Goal: Communication & Community: Connect with others

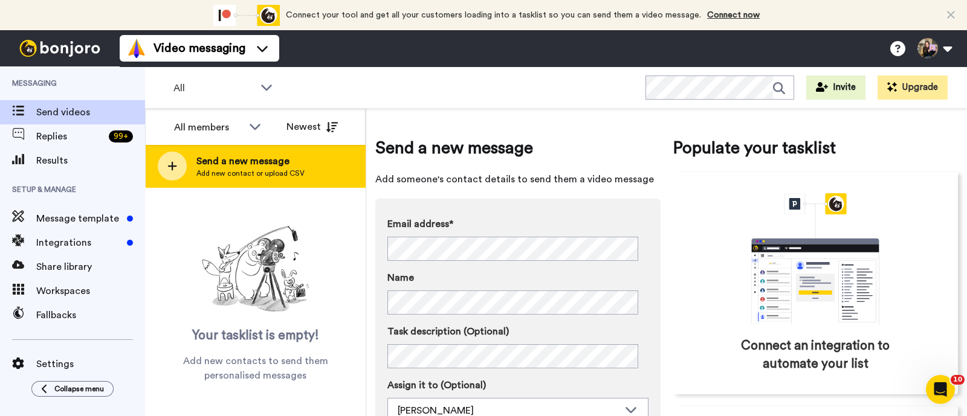
click at [314, 162] on div "Send a new message Add new contact or upload CSV" at bounding box center [255, 166] width 219 height 42
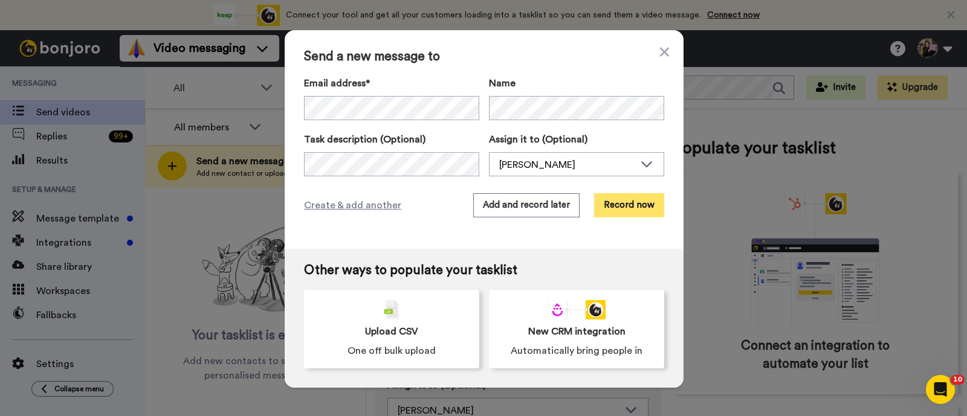
click at [618, 203] on button "Record now" at bounding box center [629, 205] width 70 height 24
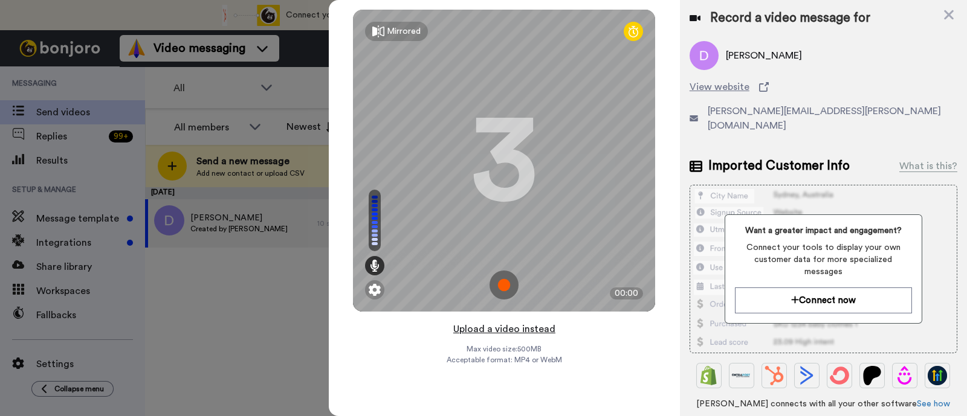
click at [529, 326] on button "Upload a video instead" at bounding box center [504, 329] width 109 height 16
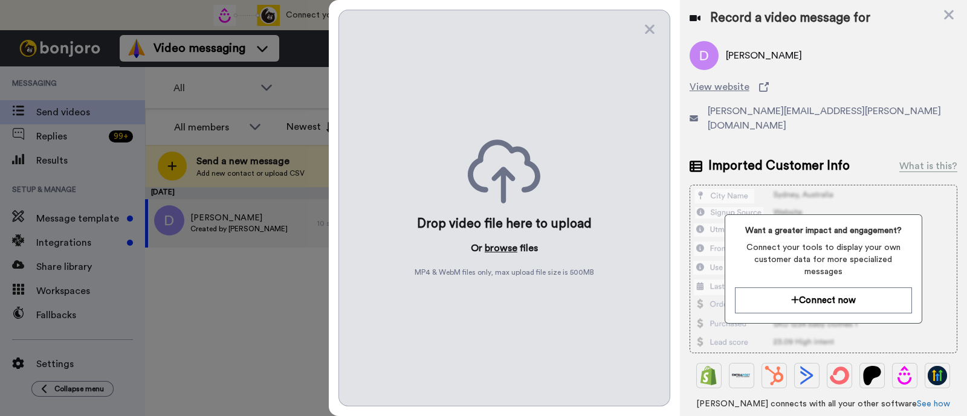
click at [500, 250] on button "browse" at bounding box center [501, 248] width 33 height 15
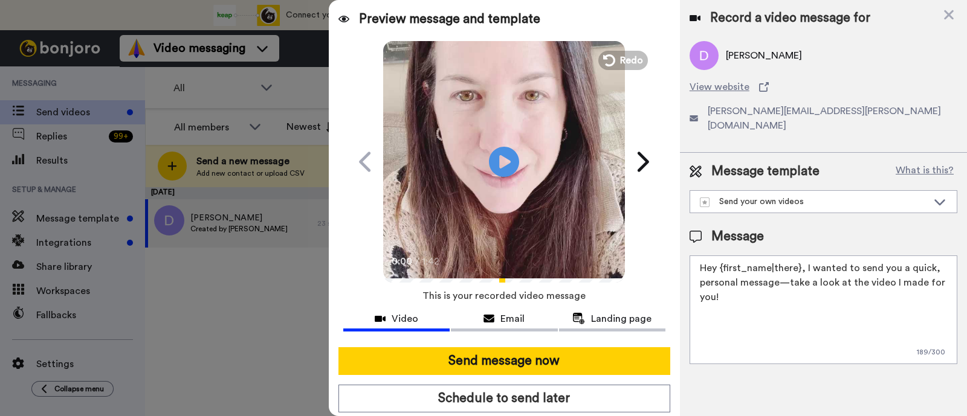
drag, startPoint x: 918, startPoint y: 269, endPoint x: 801, endPoint y: 264, distance: 117.3
click at [801, 264] on textarea "Hey {first_name|there}, I wanted to send you a quick, personal message—take a l…" at bounding box center [823, 310] width 268 height 109
drag, startPoint x: 794, startPoint y: 285, endPoint x: 802, endPoint y: 254, distance: 32.4
click at [802, 256] on textarea "Hey {first_name|there}, I wanted to send you a quick, personal message—take a l…" at bounding box center [823, 310] width 268 height 109
paste textarea "welcome to SLP Elevate! I created a video welcome for you! Feel free to click r…"
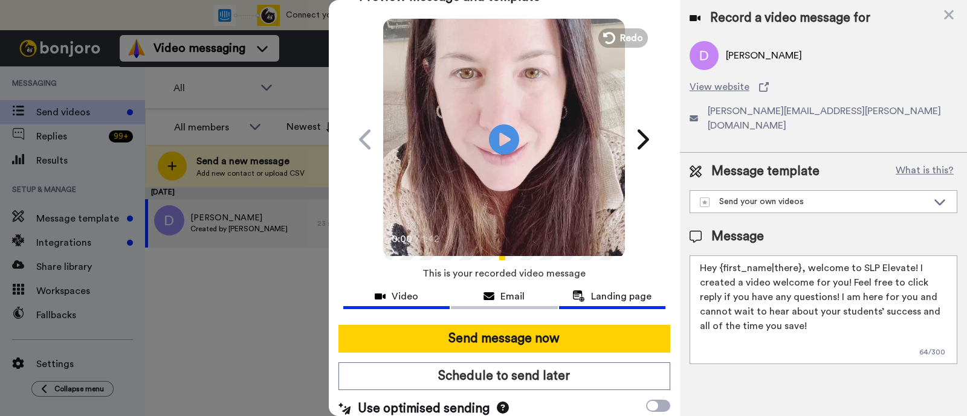
scroll to position [33, 0]
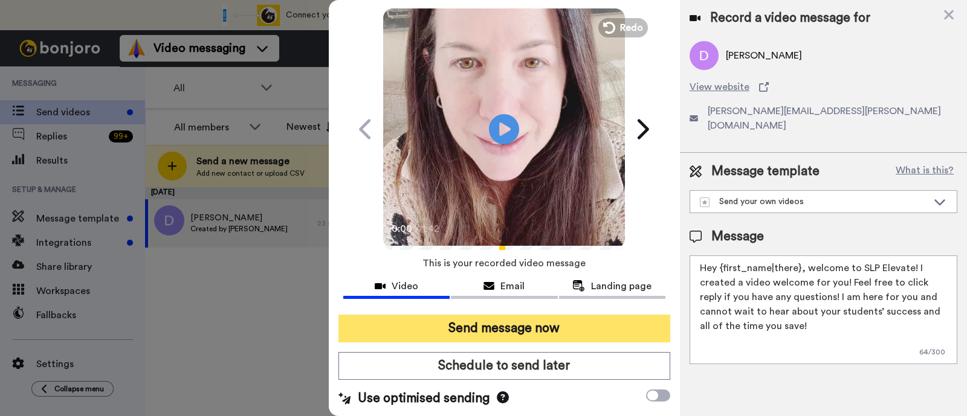
type textarea "Hey {first_name|there}, welcome to SLP Elevate! I created a video welcome for y…"
click at [546, 320] on button "Send message now" at bounding box center [504, 329] width 332 height 28
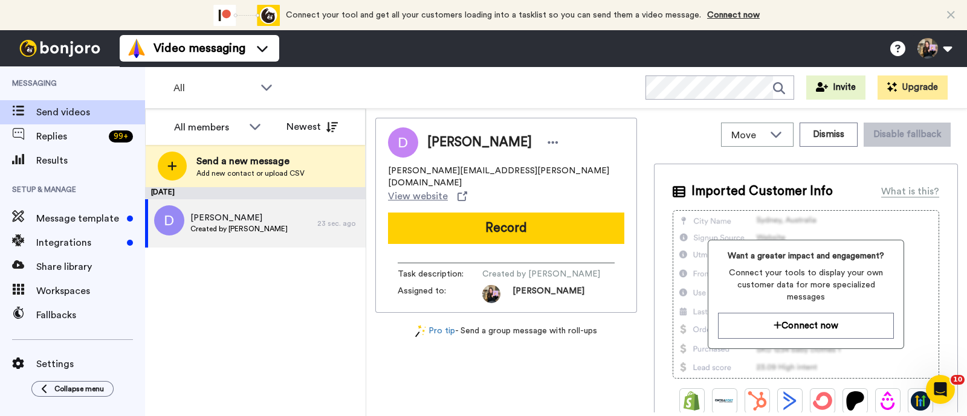
scroll to position [0, 0]
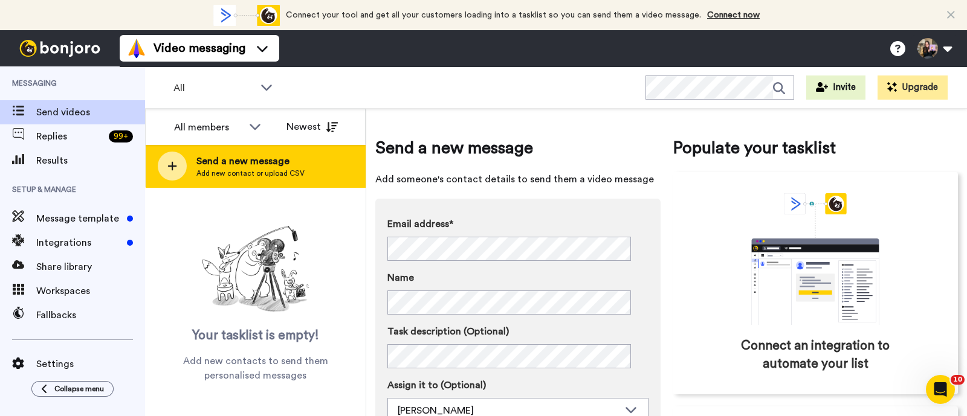
click at [269, 180] on div "Send a new message Add new contact or upload CSV" at bounding box center [255, 166] width 219 height 42
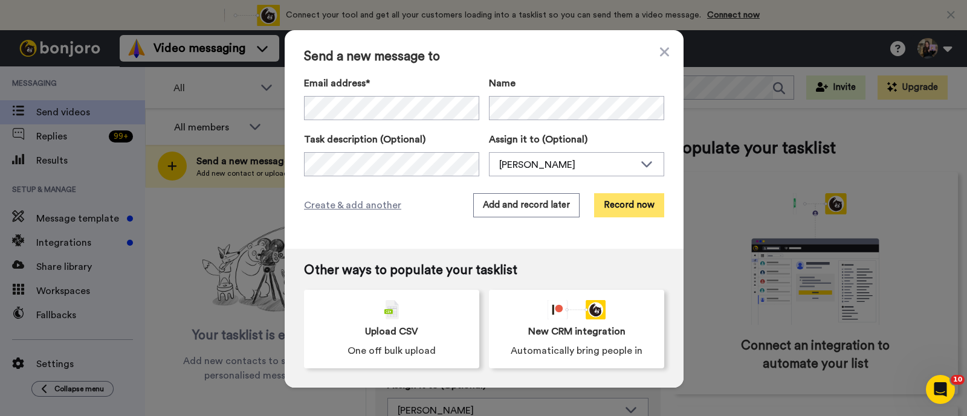
click at [637, 204] on button "Record now" at bounding box center [629, 205] width 70 height 24
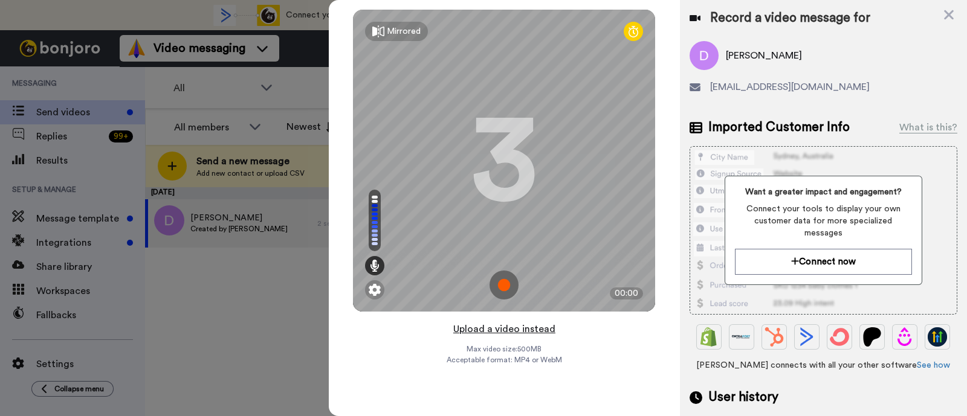
click at [541, 335] on button "Upload a video instead" at bounding box center [504, 329] width 109 height 16
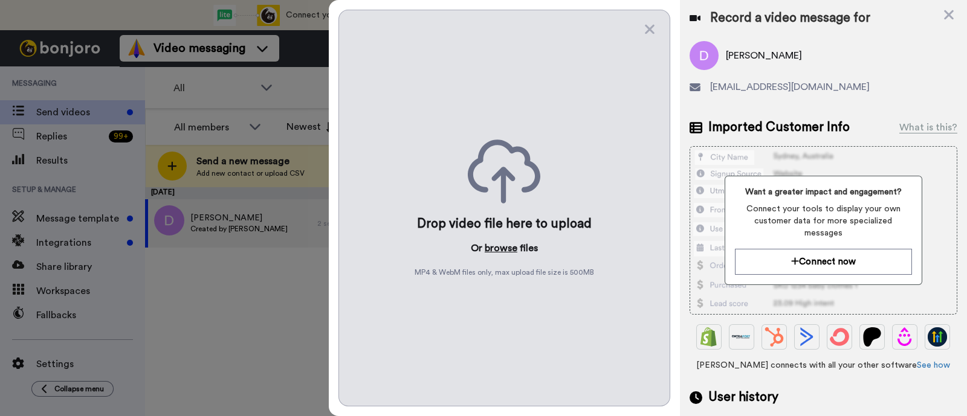
click at [501, 247] on button "browse" at bounding box center [501, 248] width 33 height 15
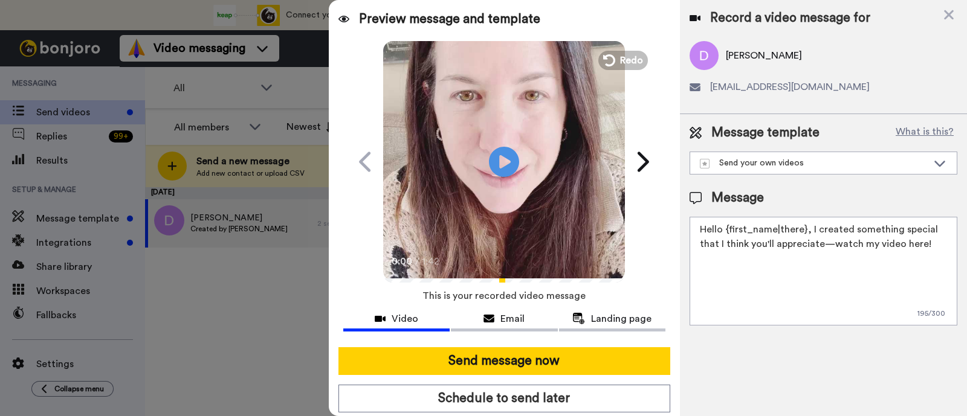
drag, startPoint x: 941, startPoint y: 242, endPoint x: 810, endPoint y: 230, distance: 131.7
click at [810, 230] on textarea "Hello {first_name|there}, I created something special that I think you'll appre…" at bounding box center [823, 271] width 268 height 109
paste textarea "welcome to SLP Elevate! I created a video welcome for you! Feel free to click r…"
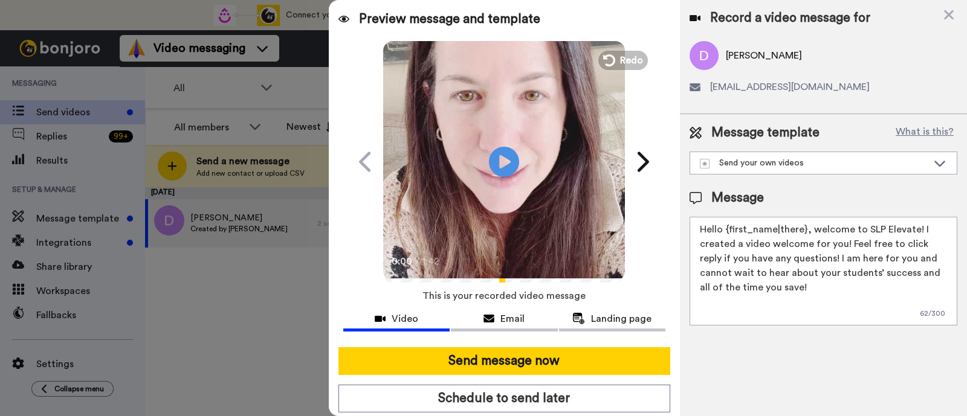
scroll to position [33, 0]
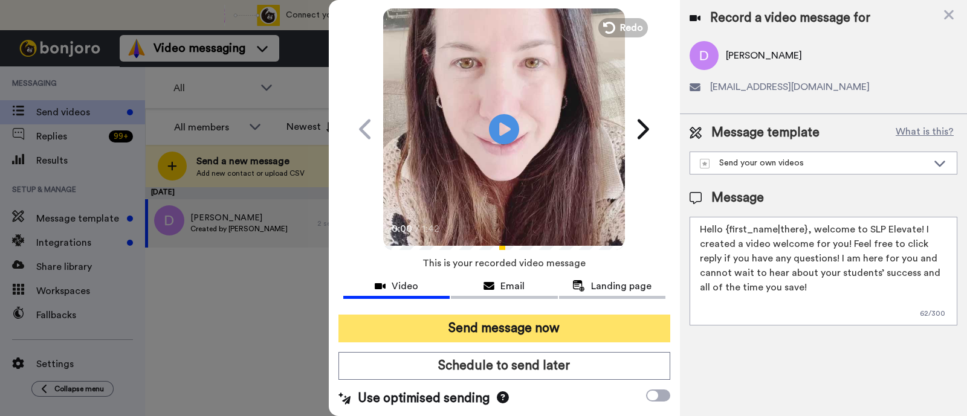
type textarea "Hello {first_name|there}, welcome to SLP Elevate! I created a video welcome for…"
click at [471, 324] on button "Send message now" at bounding box center [504, 329] width 332 height 28
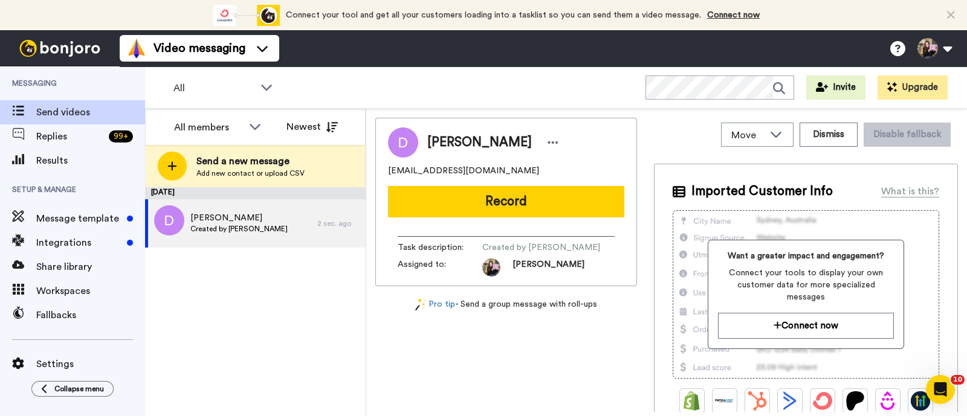
scroll to position [0, 0]
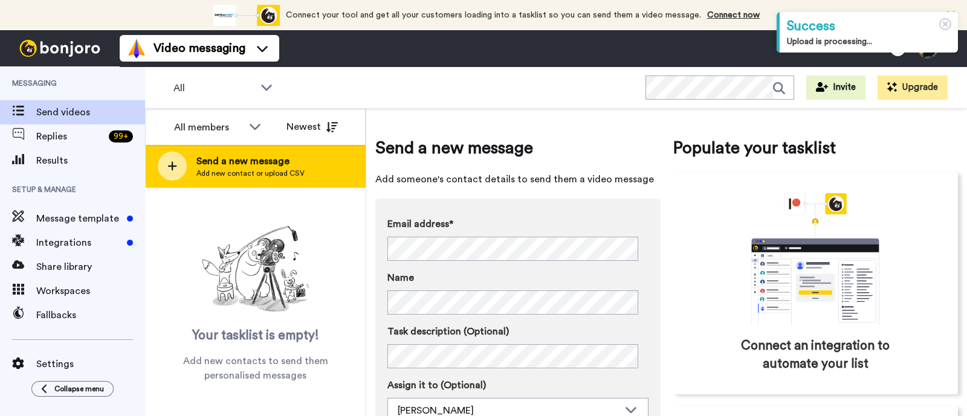
click at [295, 155] on span "Send a new message" at bounding box center [250, 161] width 108 height 15
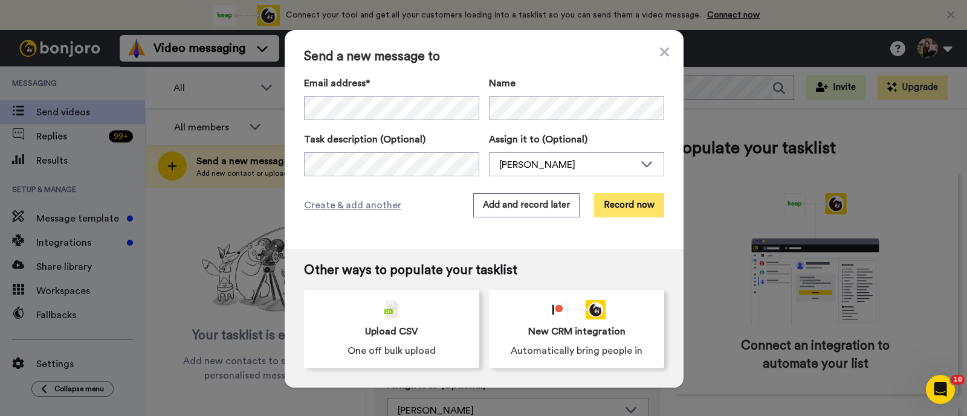
click at [628, 204] on button "Record now" at bounding box center [629, 205] width 70 height 24
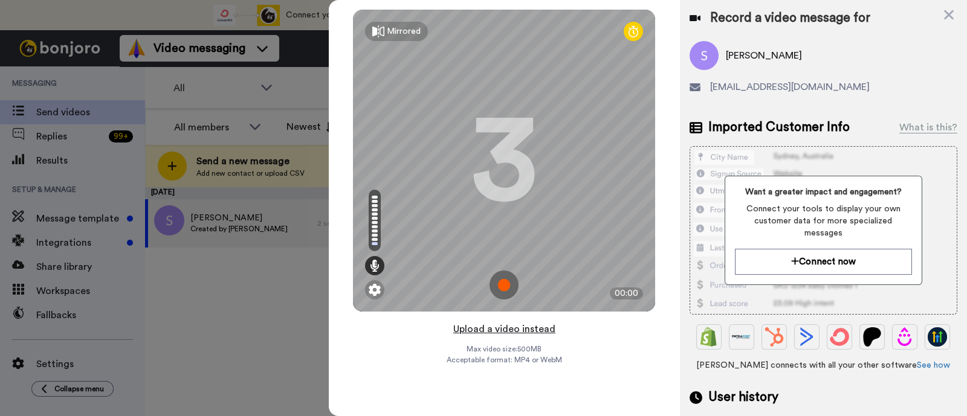
click at [529, 324] on button "Upload a video instead" at bounding box center [504, 329] width 109 height 16
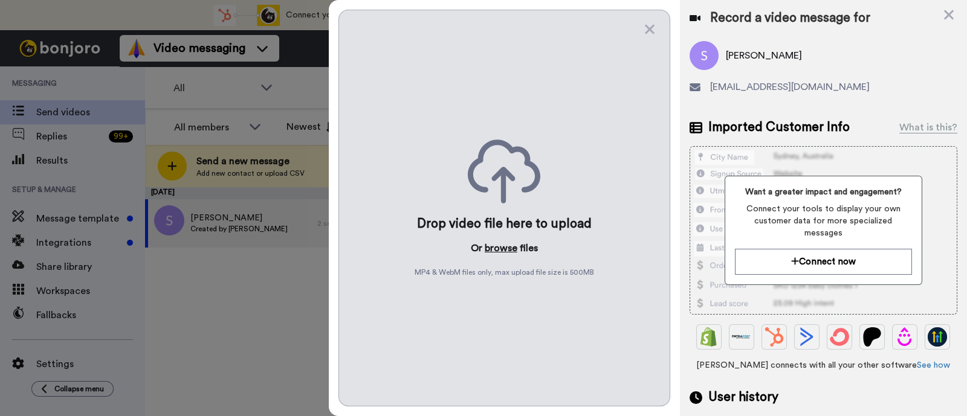
click at [495, 253] on button "browse" at bounding box center [501, 248] width 33 height 15
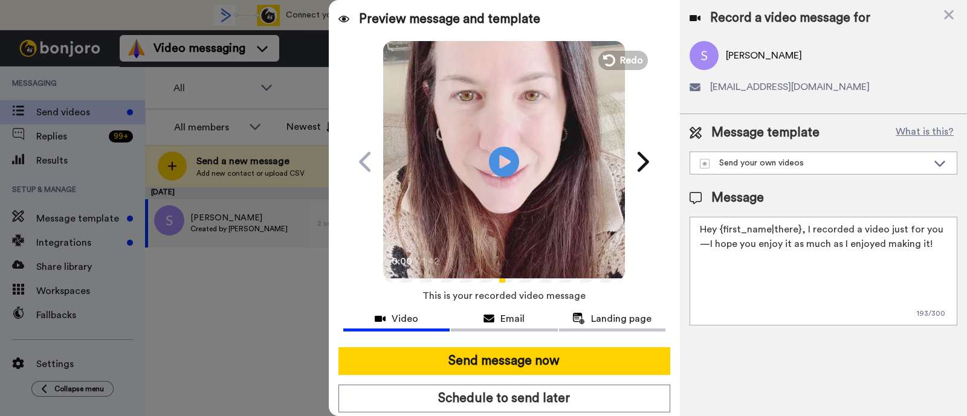
drag, startPoint x: 897, startPoint y: 248, endPoint x: 804, endPoint y: 234, distance: 94.2
click at [804, 234] on textarea "Hey {first_name|there}, I recorded a video just for you—I hope you enjoy it as …" at bounding box center [823, 271] width 268 height 109
paste textarea "welcome to SLP Elevate! I created a video welcome for you! Feel free to click r…"
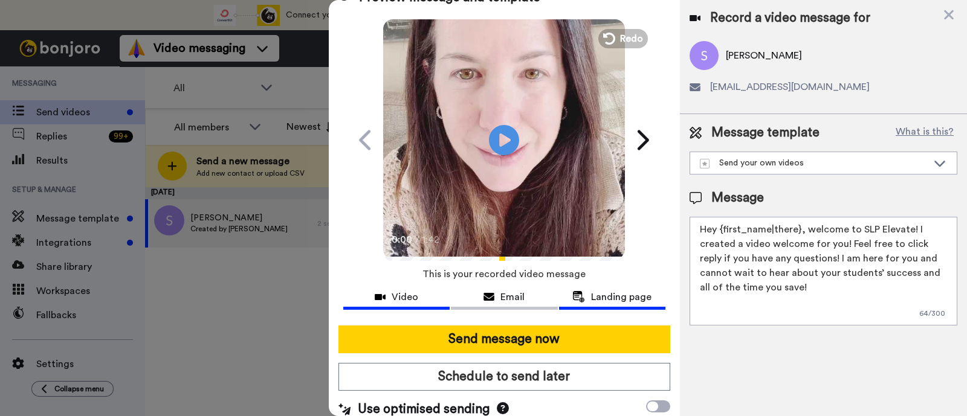
scroll to position [33, 0]
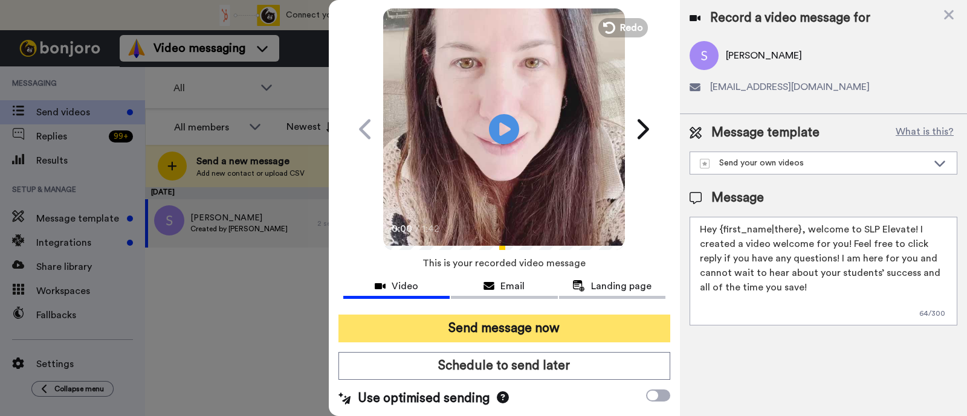
type textarea "Hey {first_name|there}, welcome to SLP Elevate! I created a video welcome for y…"
click at [591, 324] on button "Send message now" at bounding box center [504, 329] width 332 height 28
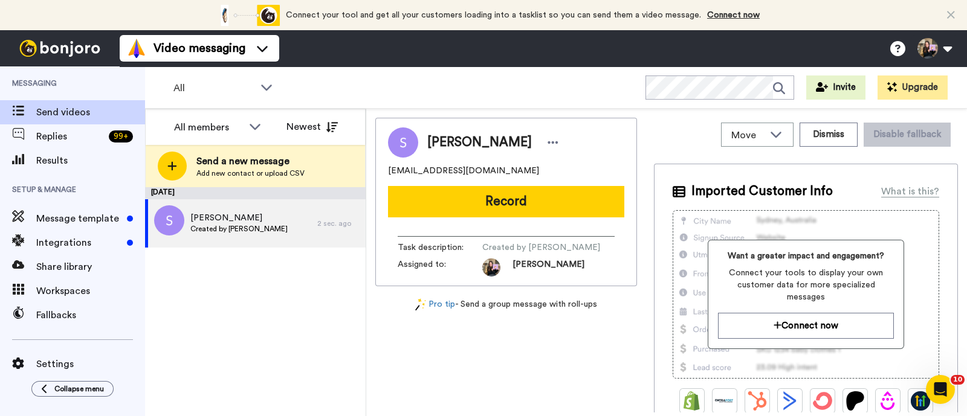
scroll to position [0, 0]
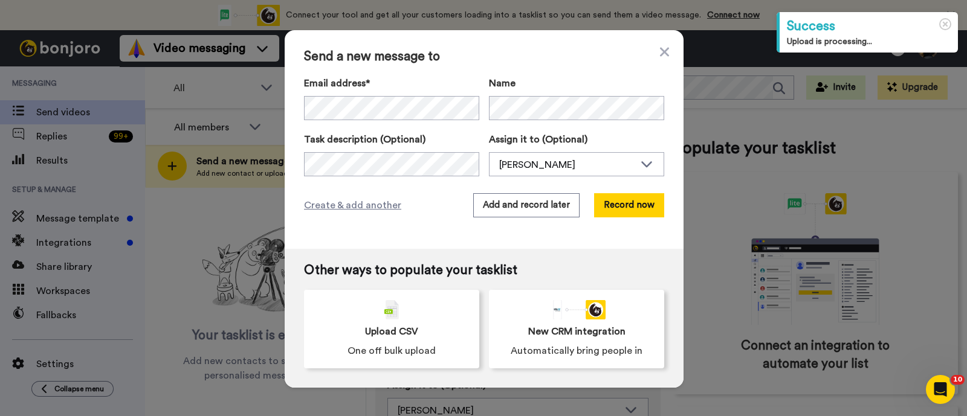
click at [624, 218] on div "Send a new message to Email address* No search result for ‘ vachamadissen@gmail…" at bounding box center [484, 139] width 399 height 219
click at [623, 207] on button "Record now" at bounding box center [629, 205] width 70 height 24
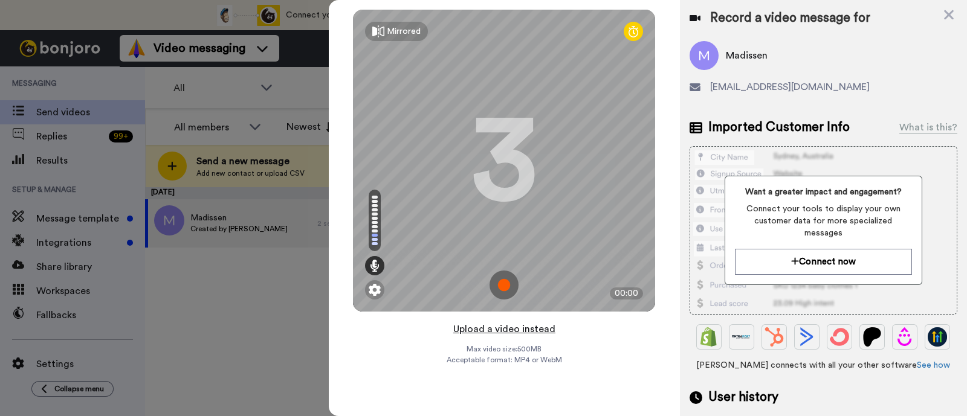
click at [543, 329] on button "Upload a video instead" at bounding box center [504, 329] width 109 height 16
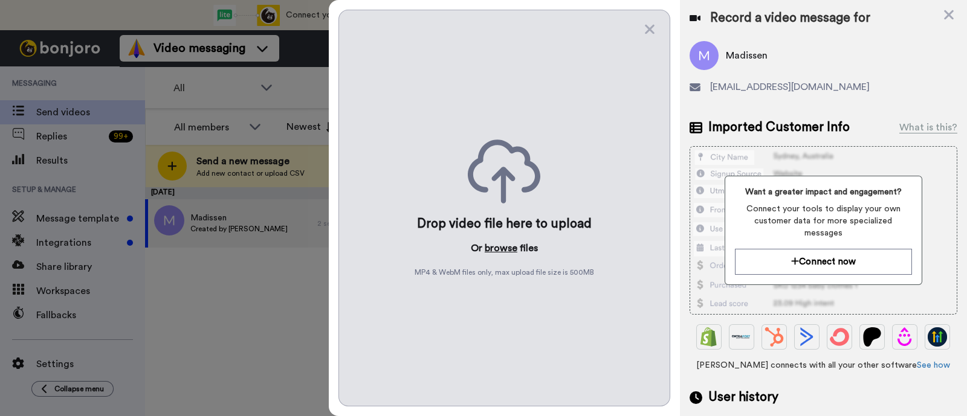
click at [506, 252] on button "browse" at bounding box center [501, 248] width 33 height 15
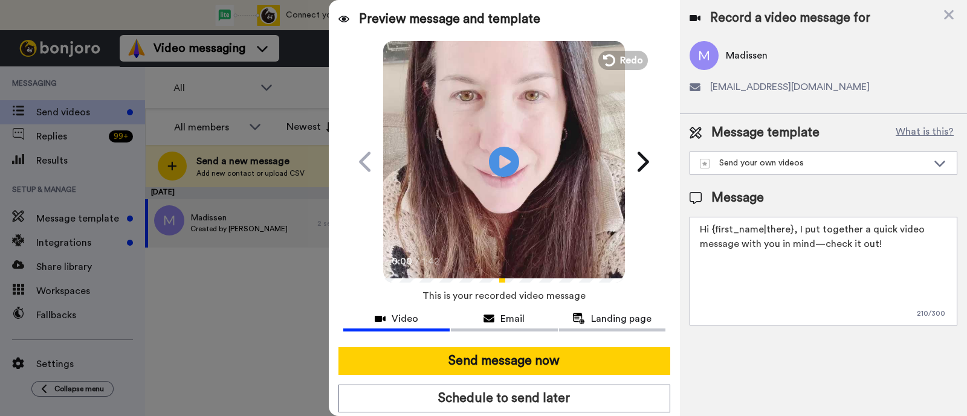
drag, startPoint x: 917, startPoint y: 245, endPoint x: 796, endPoint y: 225, distance: 122.6
click at [796, 225] on textarea "Hi {first_name|there}, I put together a quick video message with you in mind—ch…" at bounding box center [823, 271] width 268 height 109
paste textarea "welcome to SLP Elevate! I created a video welcome for you! Feel free to click r…"
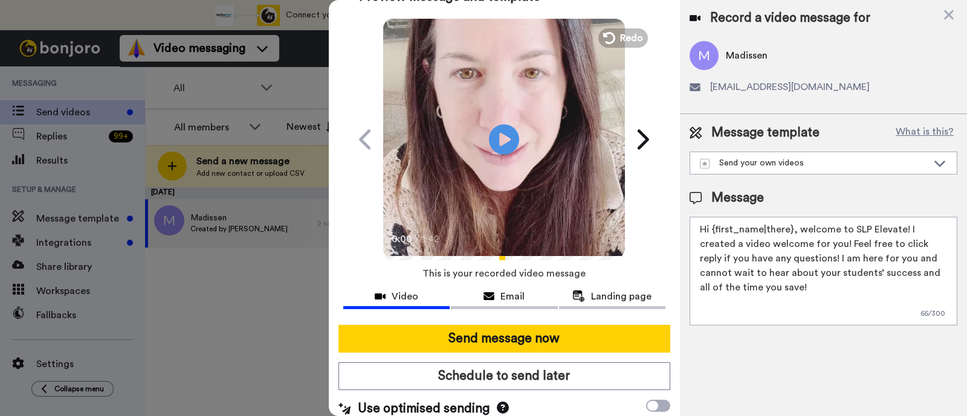
scroll to position [33, 0]
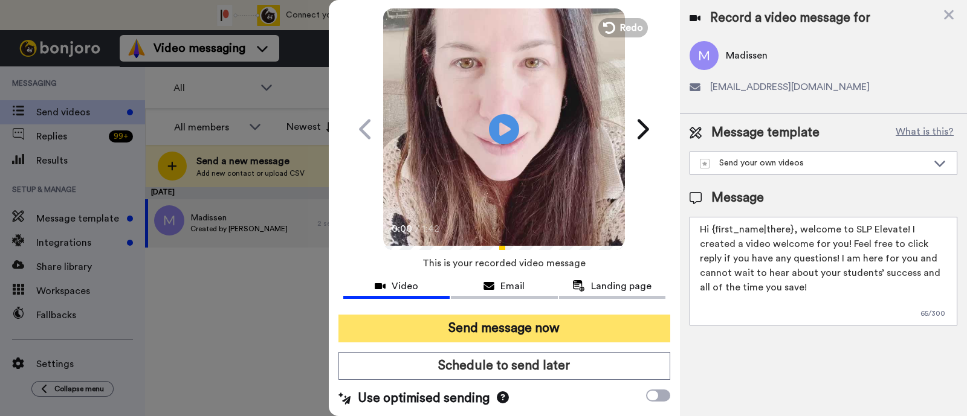
type textarea "Hi {first_name|there}, welcome to SLP Elevate! I created a video welcome for yo…"
click at [616, 330] on button "Send message now" at bounding box center [504, 329] width 332 height 28
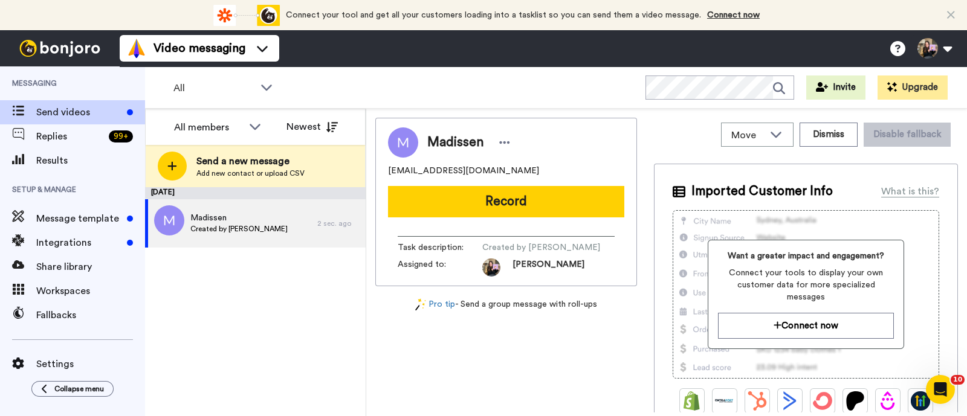
scroll to position [0, 0]
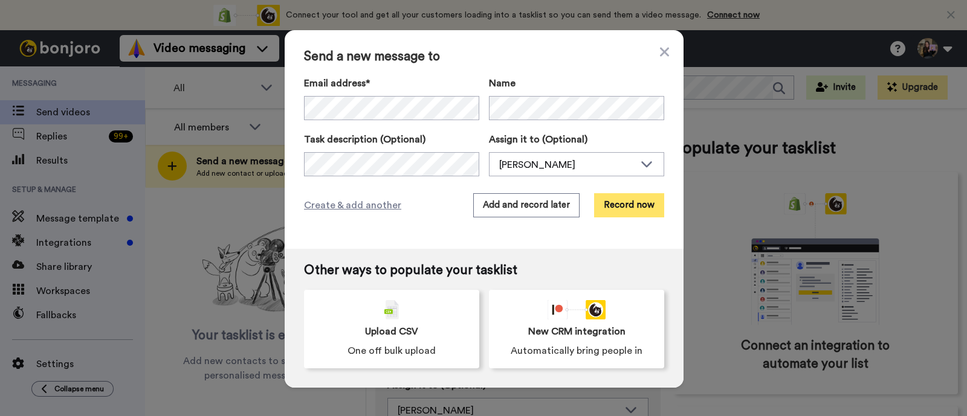
click at [625, 199] on button "Record now" at bounding box center [629, 205] width 70 height 24
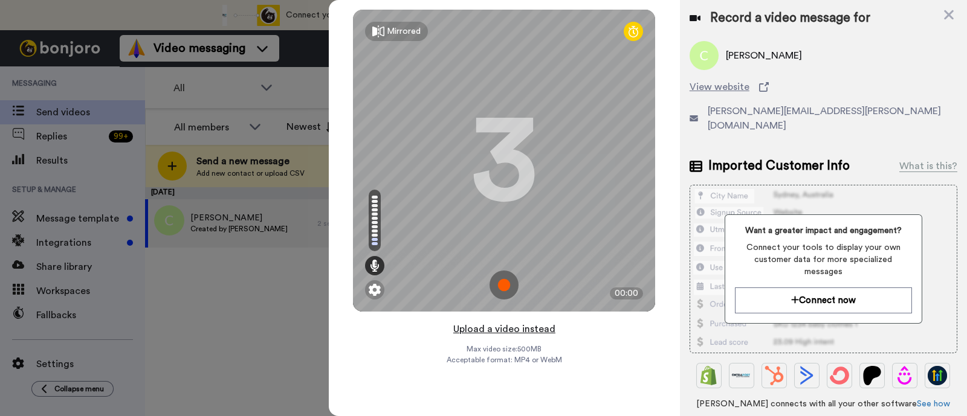
click at [532, 326] on button "Upload a video instead" at bounding box center [504, 329] width 109 height 16
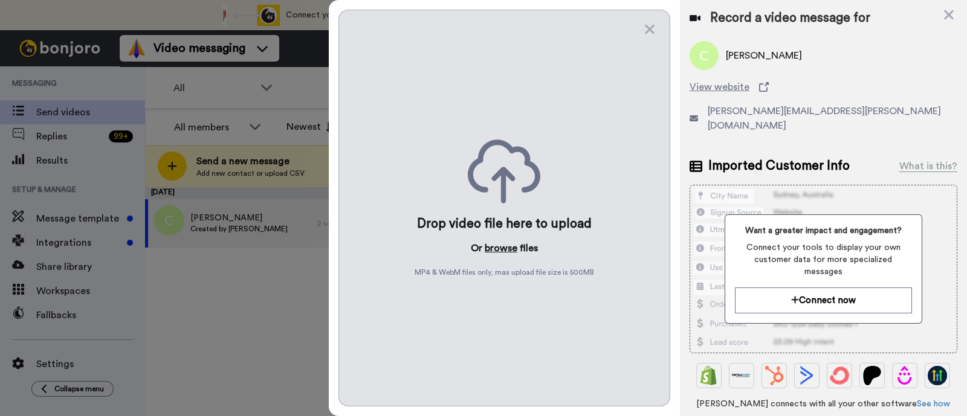
click at [508, 249] on button "browse" at bounding box center [501, 248] width 33 height 15
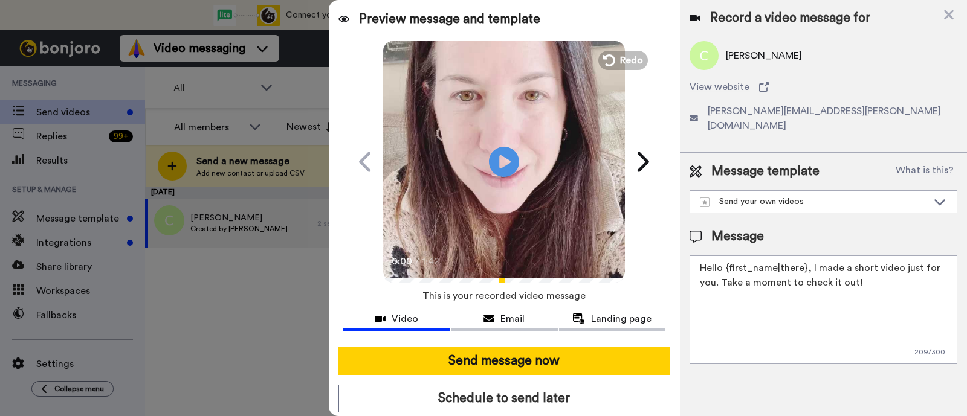
drag, startPoint x: 881, startPoint y: 266, endPoint x: 808, endPoint y: 258, distance: 73.6
click at [808, 258] on textarea "Hello {first_name|there}, I made a short video just for you. Take a moment to c…" at bounding box center [823, 310] width 268 height 109
paste textarea "welcome to SLP Elevate! I created a video welcome for you! Feel free to click r…"
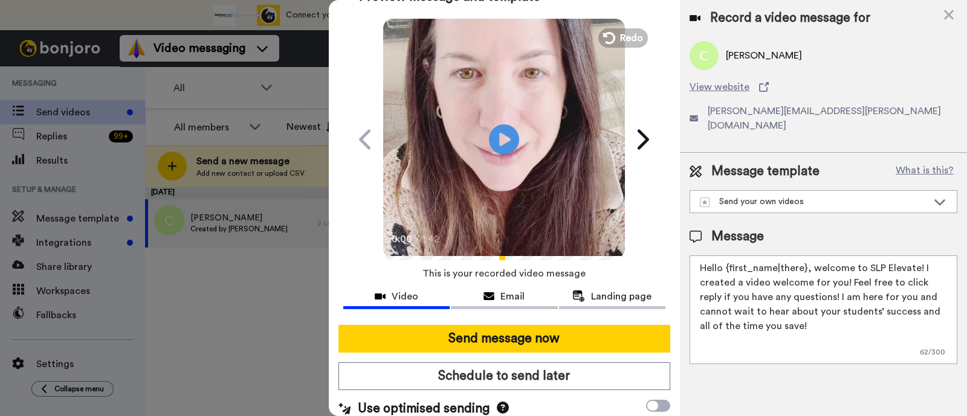
scroll to position [33, 0]
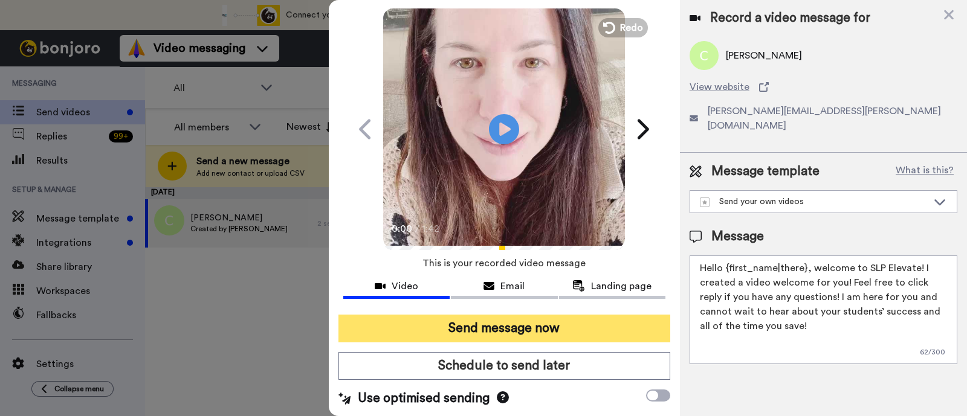
type textarea "Hello {first_name|there}, welcome to SLP Elevate! I created a video welcome for…"
click at [633, 331] on button "Send message now" at bounding box center [504, 329] width 332 height 28
